Goal: Task Accomplishment & Management: Complete application form

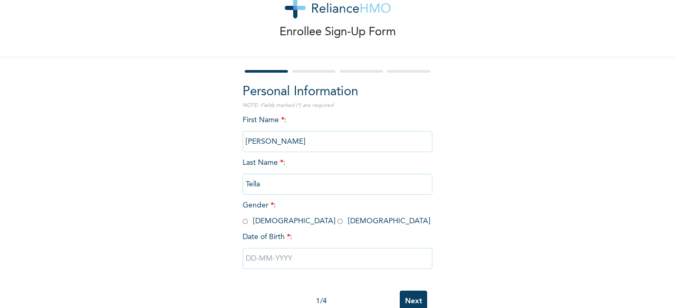
scroll to position [53, 0]
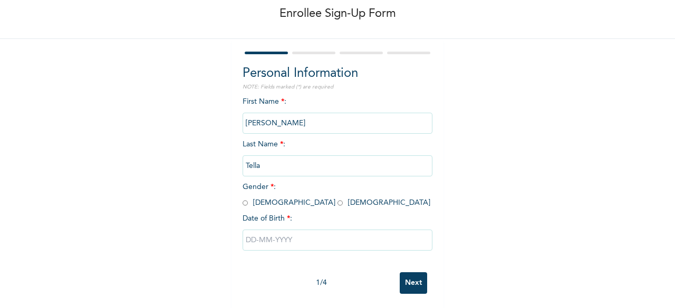
click at [337, 206] on input "radio" at bounding box center [339, 203] width 5 height 10
radio input "true"
click at [275, 243] on input "text" at bounding box center [337, 240] width 190 height 21
select select "9"
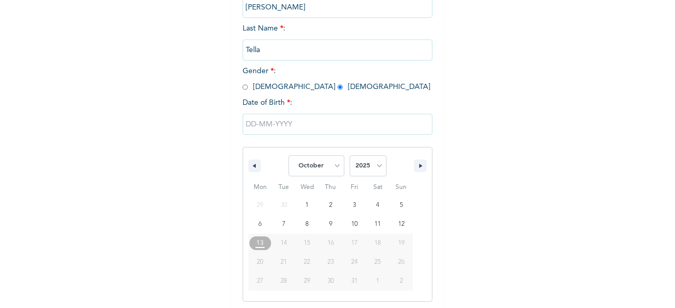
scroll to position [171, 0]
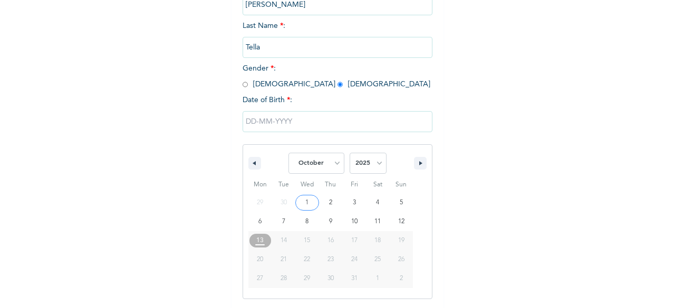
click at [378, 169] on select "2025 2024 2023 2022 2021 2020 2019 2018 2017 2016 2015 2014 2013 2012 2011 2010…" at bounding box center [367, 163] width 37 height 21
select select "1992"
click at [349, 154] on select "2025 2024 2023 2022 2021 2020 2019 2018 2017 2016 2015 2014 2013 2012 2011 2010…" at bounding box center [367, 163] width 37 height 21
type input "[DATE]"
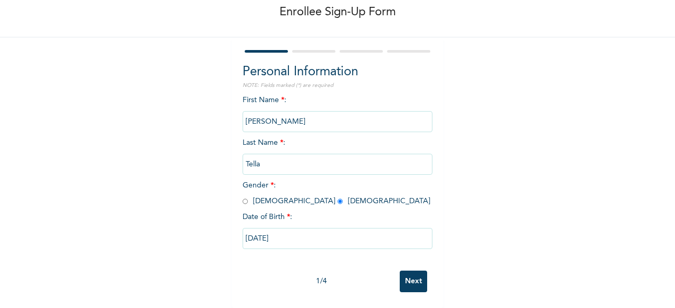
scroll to position [63, 0]
click at [410, 276] on input "Next" at bounding box center [412, 282] width 27 height 22
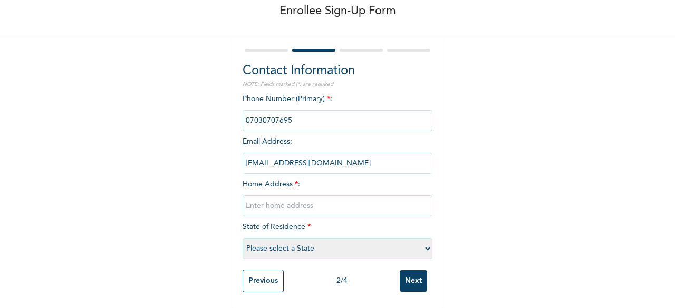
click at [422, 239] on select "Please select a State [PERSON_NAME] (FCT) [PERSON_NAME] Ibom [GEOGRAPHIC_DATA] …" at bounding box center [337, 248] width 190 height 21
select select "25"
click at [242, 238] on select "Please select a State [PERSON_NAME] (FCT) [PERSON_NAME] Ibom [GEOGRAPHIC_DATA] …" at bounding box center [337, 248] width 190 height 21
click at [317, 202] on input "text" at bounding box center [337, 206] width 190 height 21
type input "8, Redemption close,off [PERSON_NAME][GEOGRAPHIC_DATA] , [GEOGRAPHIC_DATA]"
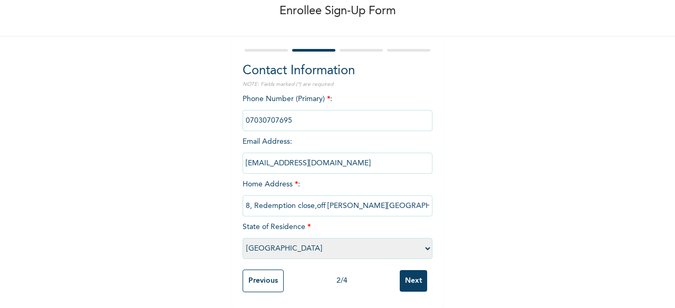
click at [413, 279] on input "Next" at bounding box center [412, 281] width 27 height 22
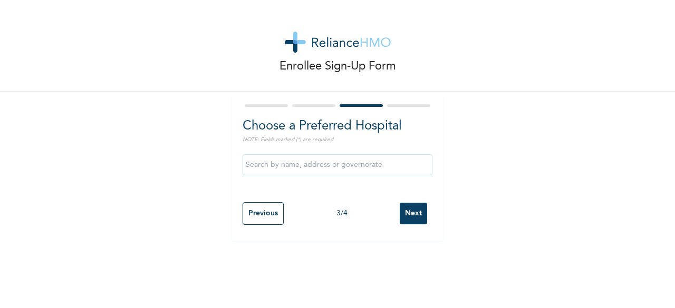
scroll to position [0, 0]
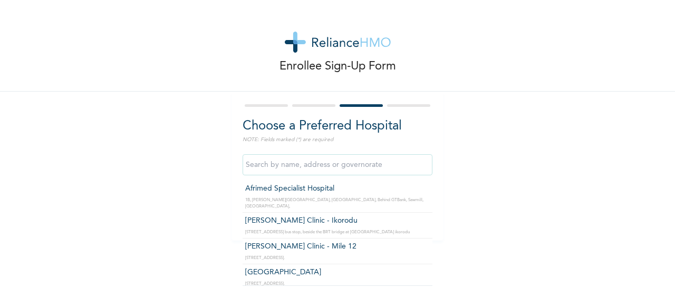
click at [386, 162] on input "text" at bounding box center [337, 164] width 190 height 21
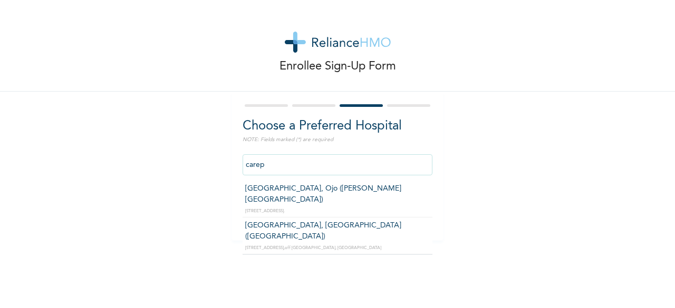
type input "carepo"
drag, startPoint x: 285, startPoint y: 161, endPoint x: 230, endPoint y: 175, distance: 57.3
click at [232, 175] on div "Choose a Preferred Hospital NOTE: Fields marked (*) are required [GEOGRAPHIC_DA…" at bounding box center [337, 166] width 211 height 149
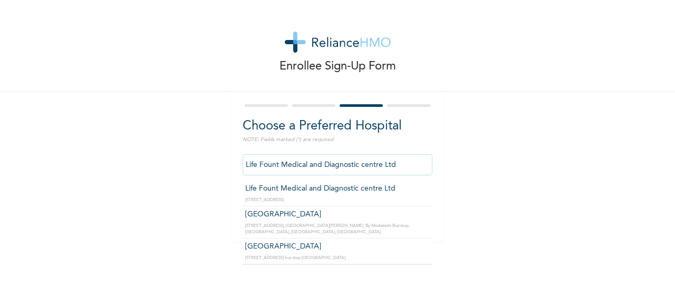
drag, startPoint x: 408, startPoint y: 164, endPoint x: 209, endPoint y: 147, distance: 200.0
click at [209, 147] on div "Enrollee Sign-Up Form Choose a Preferred Hospital NOTE: Fields marked (*) are r…" at bounding box center [337, 120] width 675 height 241
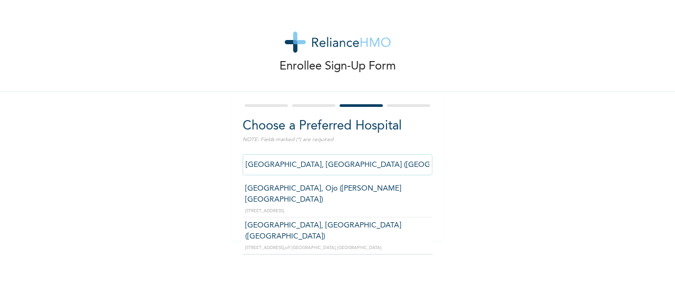
drag, startPoint x: 390, startPoint y: 165, endPoint x: 174, endPoint y: 115, distance: 221.8
click at [174, 115] on div "Enrollee Sign-Up Form Choose a Preferred Hospital NOTE: Fields marked (*) are r…" at bounding box center [337, 120] width 675 height 241
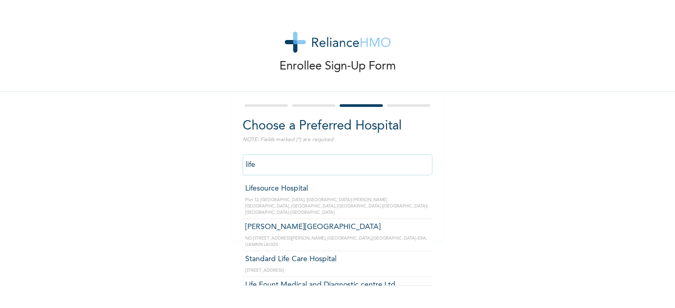
type input "Life Fount Medical and Diagnostic centre Ltd"
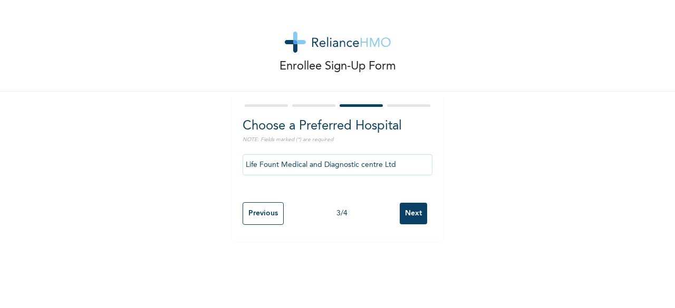
click at [406, 217] on input "Next" at bounding box center [412, 214] width 27 height 22
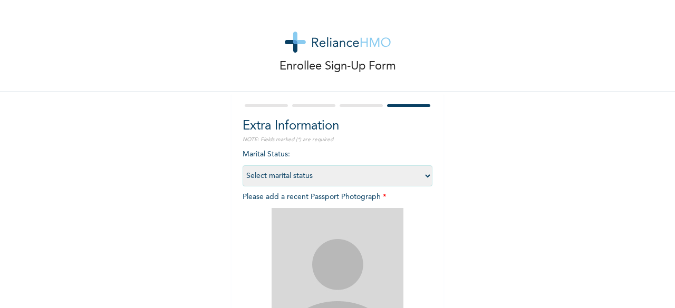
click at [417, 174] on select "Select marital status [DEMOGRAPHIC_DATA] Married [DEMOGRAPHIC_DATA] Widow/[DEMO…" at bounding box center [337, 175] width 190 height 21
select select "2"
click at [242, 165] on select "Select marital status [DEMOGRAPHIC_DATA] Married [DEMOGRAPHIC_DATA] Widow/[DEMO…" at bounding box center [337, 175] width 190 height 21
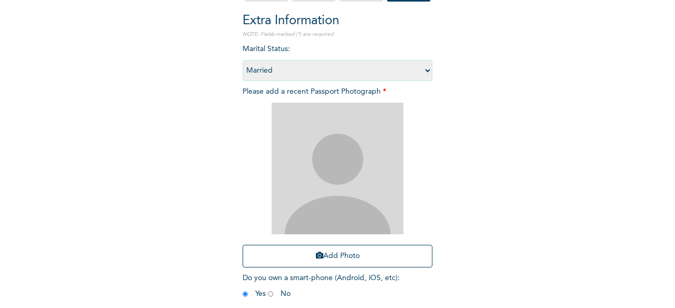
scroll to position [154, 0]
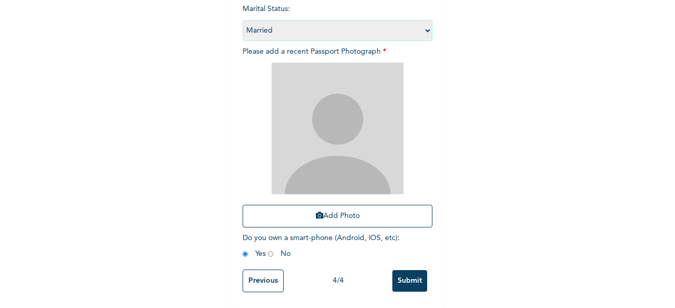
click at [322, 208] on button "Add Photo" at bounding box center [337, 216] width 190 height 23
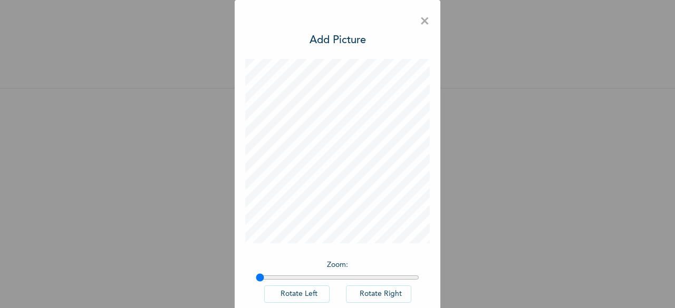
scroll to position [12, 0]
drag, startPoint x: 256, startPoint y: 275, endPoint x: 375, endPoint y: 280, distance: 119.7
type input "1.77"
click at [375, 280] on input "range" at bounding box center [337, 278] width 163 height 8
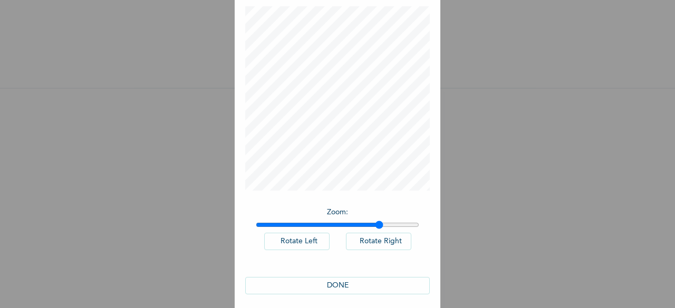
scroll to position [59, 0]
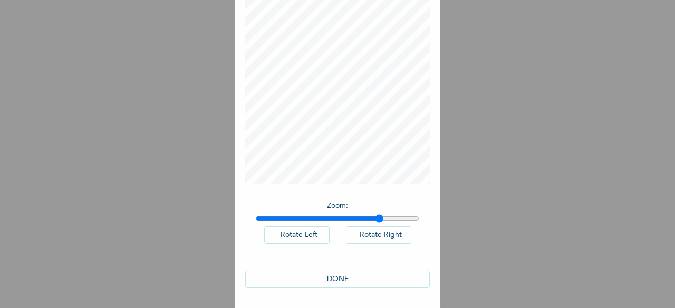
click at [346, 274] on button "DONE" at bounding box center [337, 279] width 184 height 17
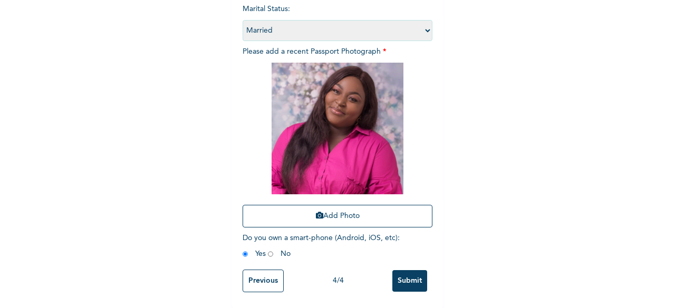
scroll to position [154, 0]
click at [414, 271] on input "Submit" at bounding box center [409, 281] width 35 height 22
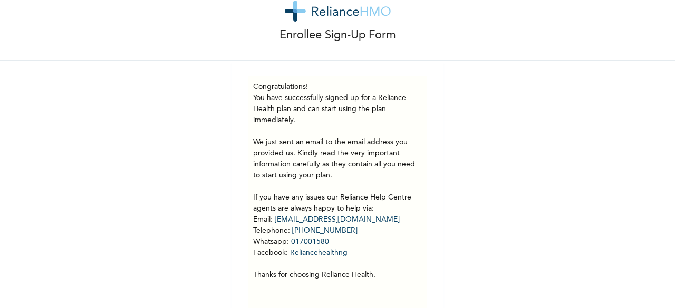
scroll to position [55, 0]
